Goal: Transaction & Acquisition: Purchase product/service

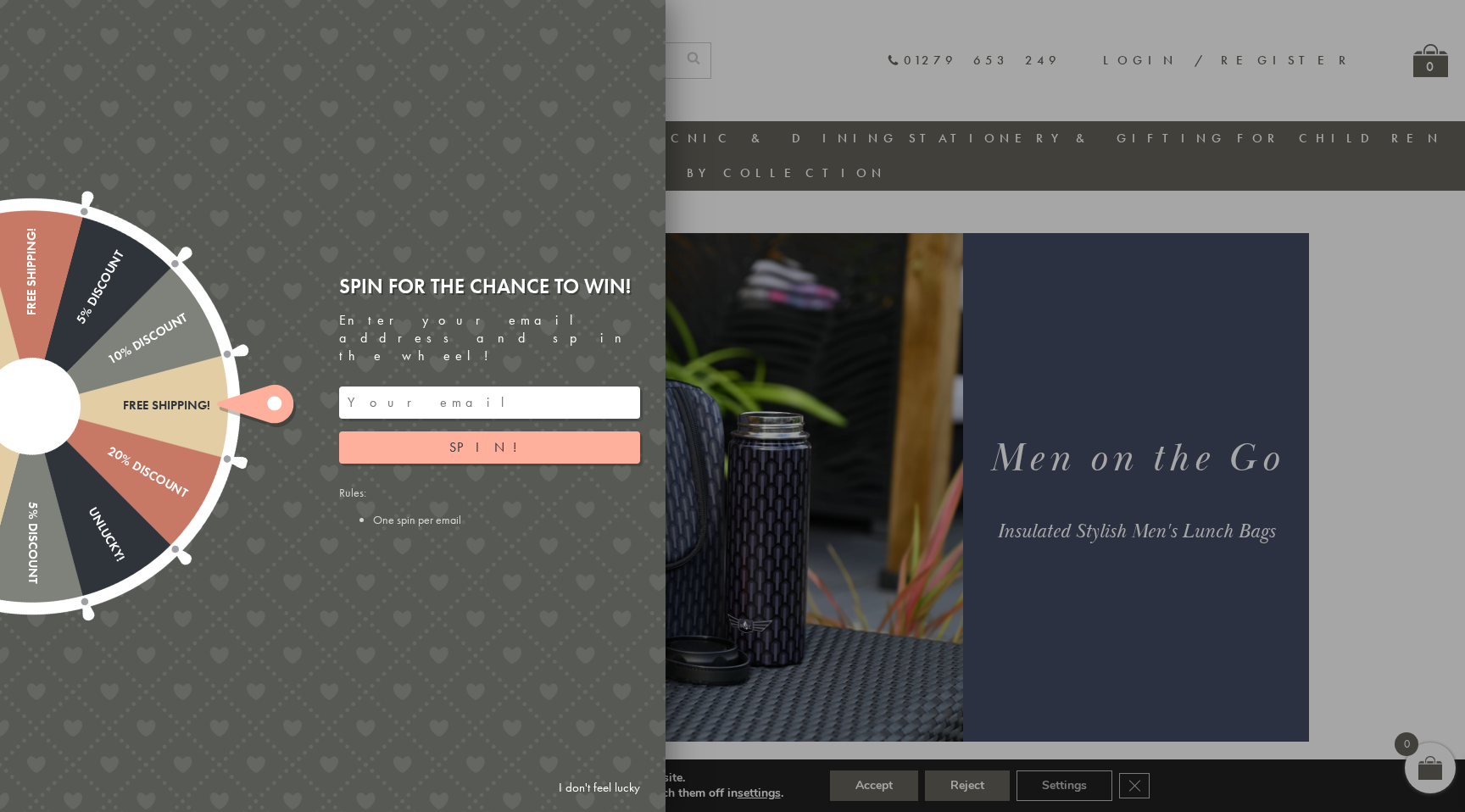
click at [915, 336] on div at bounding box center [732, 406] width 1465 height 812
click at [587, 789] on link "I don't feel lucky" at bounding box center [599, 788] width 99 height 32
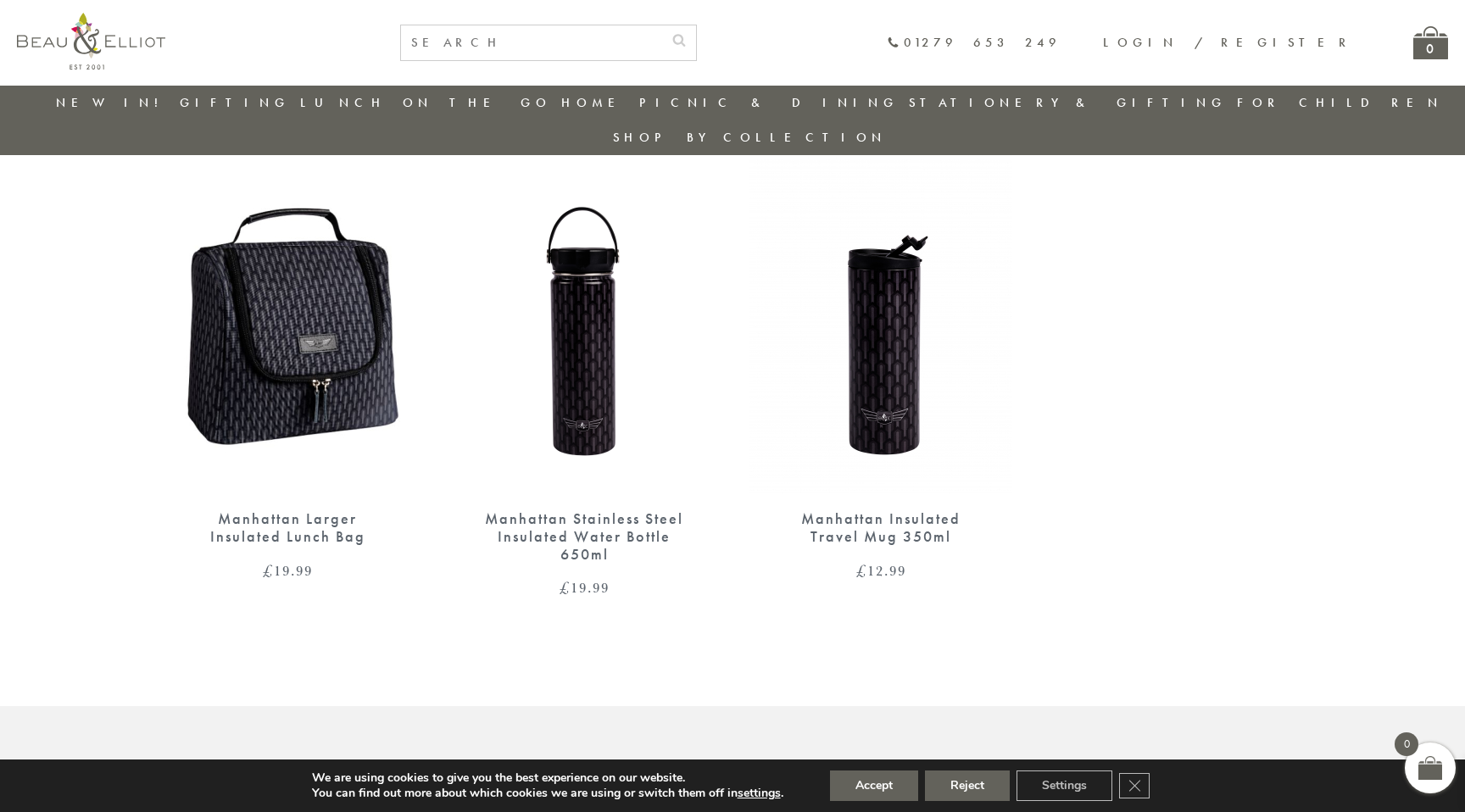
scroll to position [631, 0]
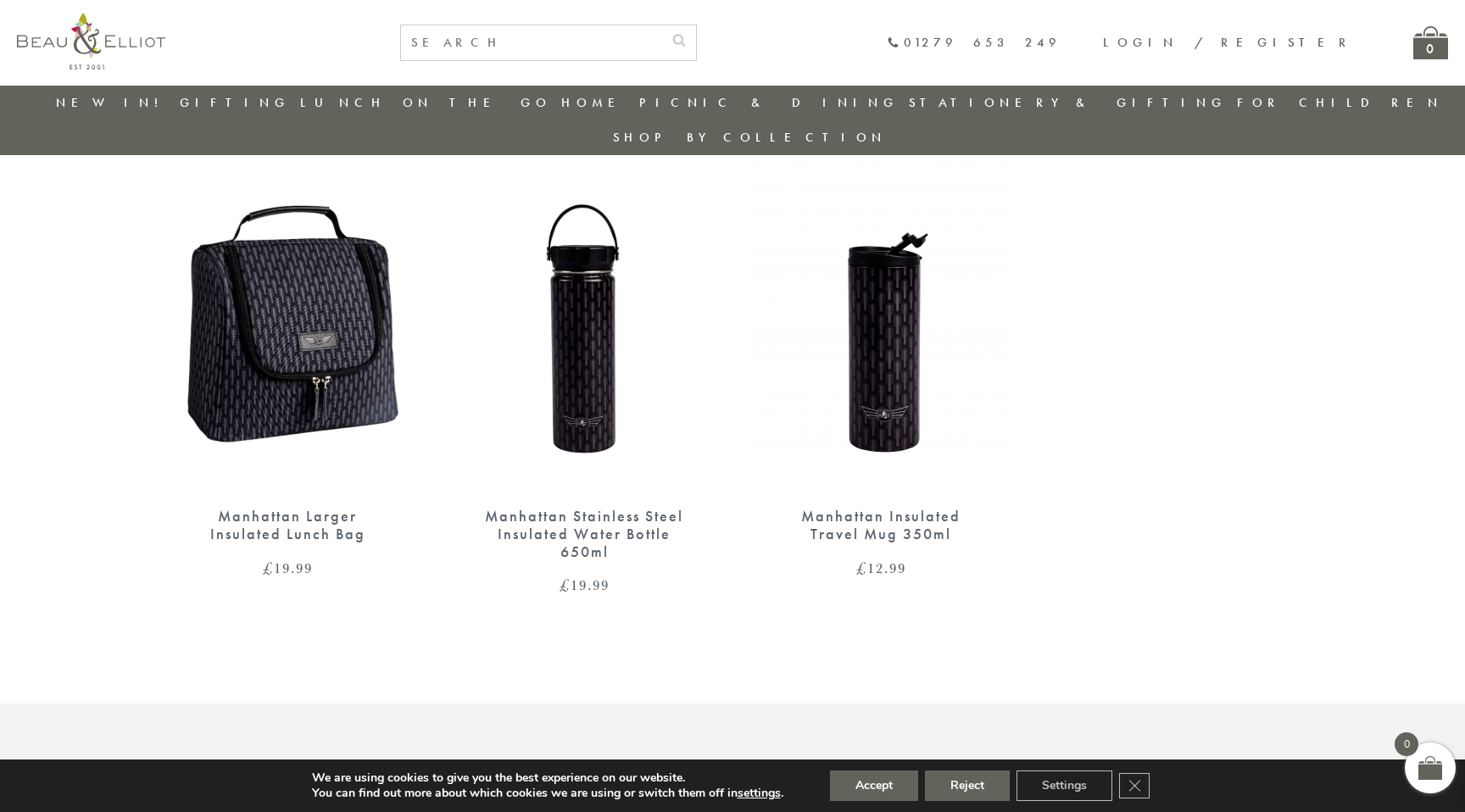
click at [245, 266] on img at bounding box center [287, 321] width 262 height 339
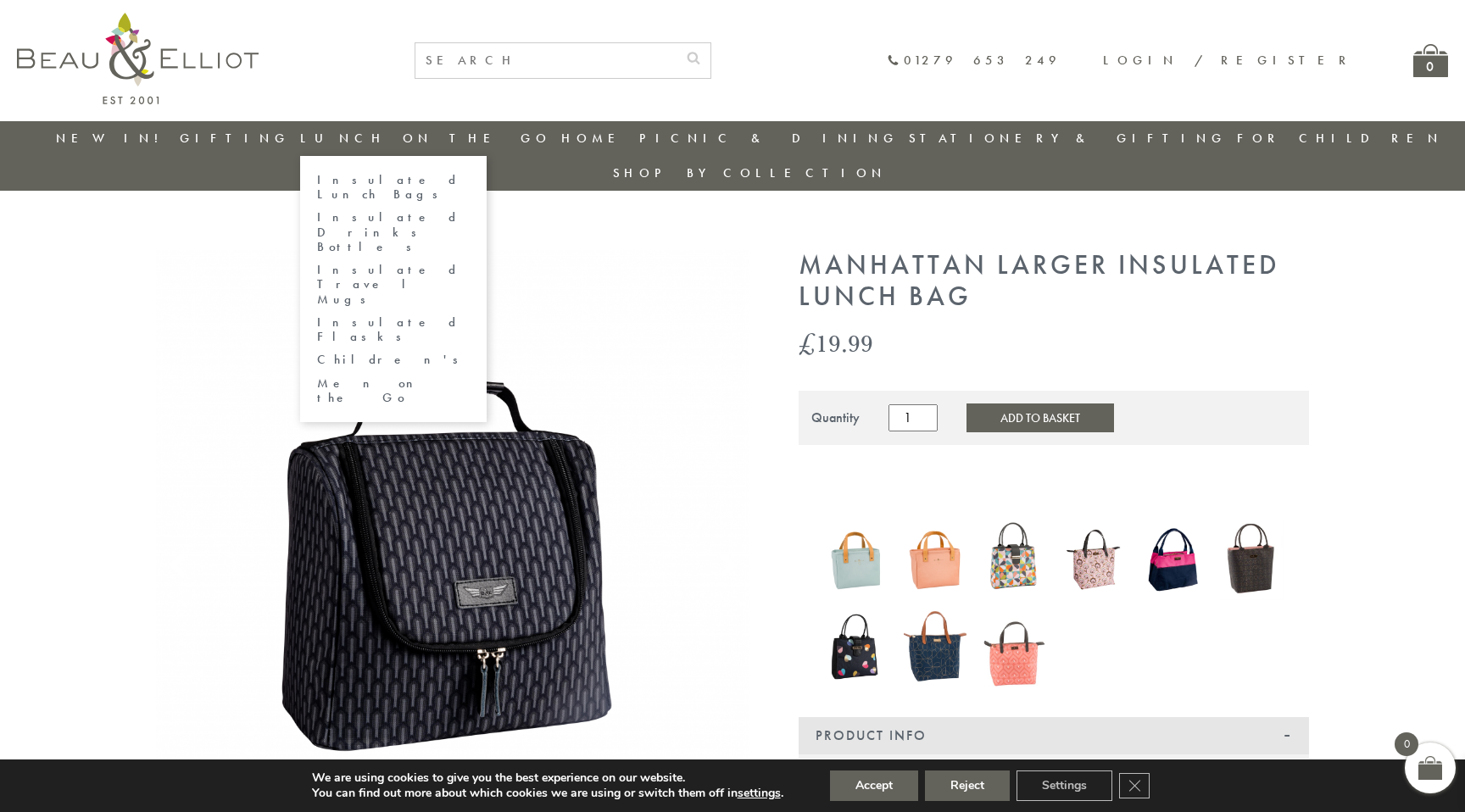
click at [407, 177] on link "Insulated Lunch Bags" at bounding box center [393, 188] width 153 height 30
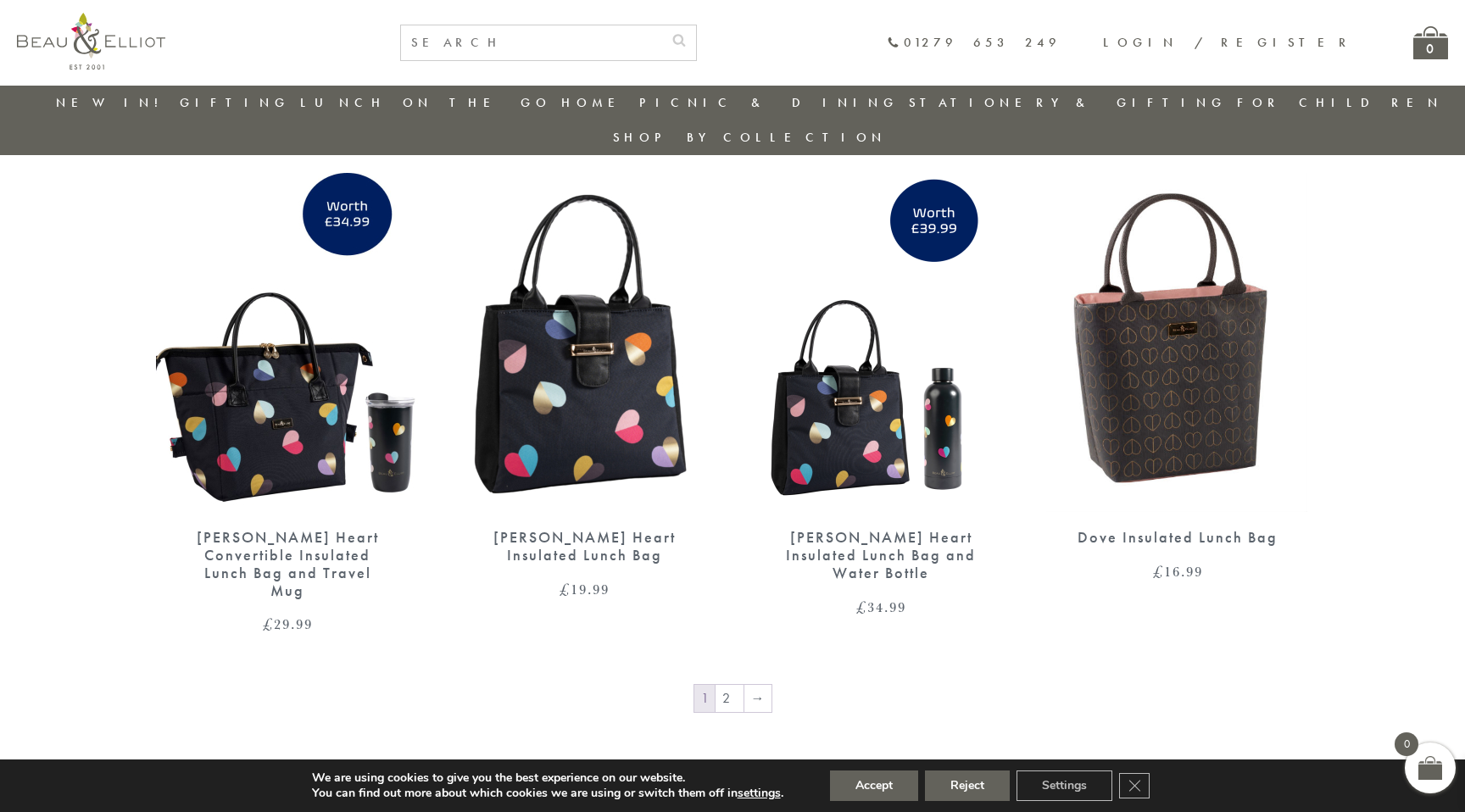
scroll to position [2661, 0]
